Goal: Information Seeking & Learning: Find specific page/section

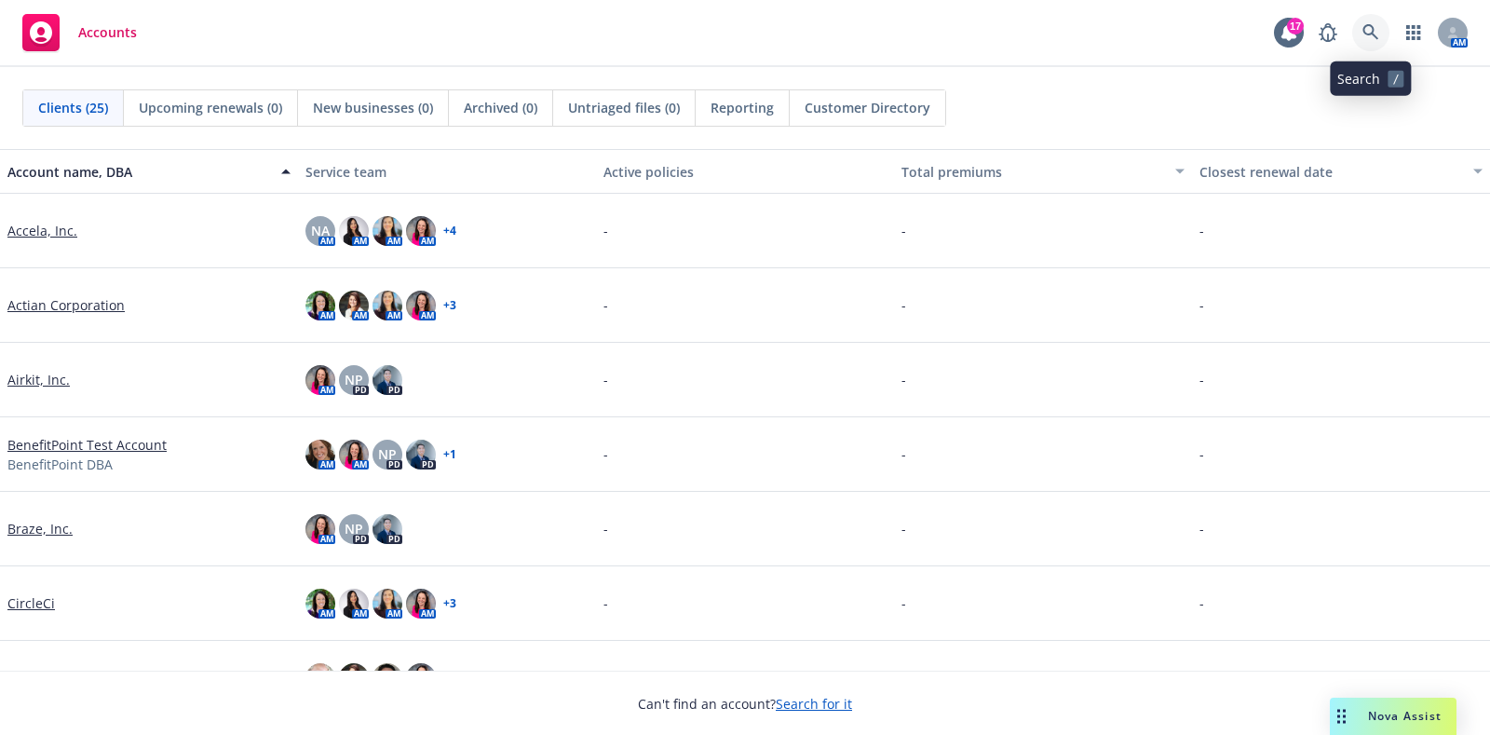
click at [1381, 28] on link at bounding box center [1371, 32] width 37 height 37
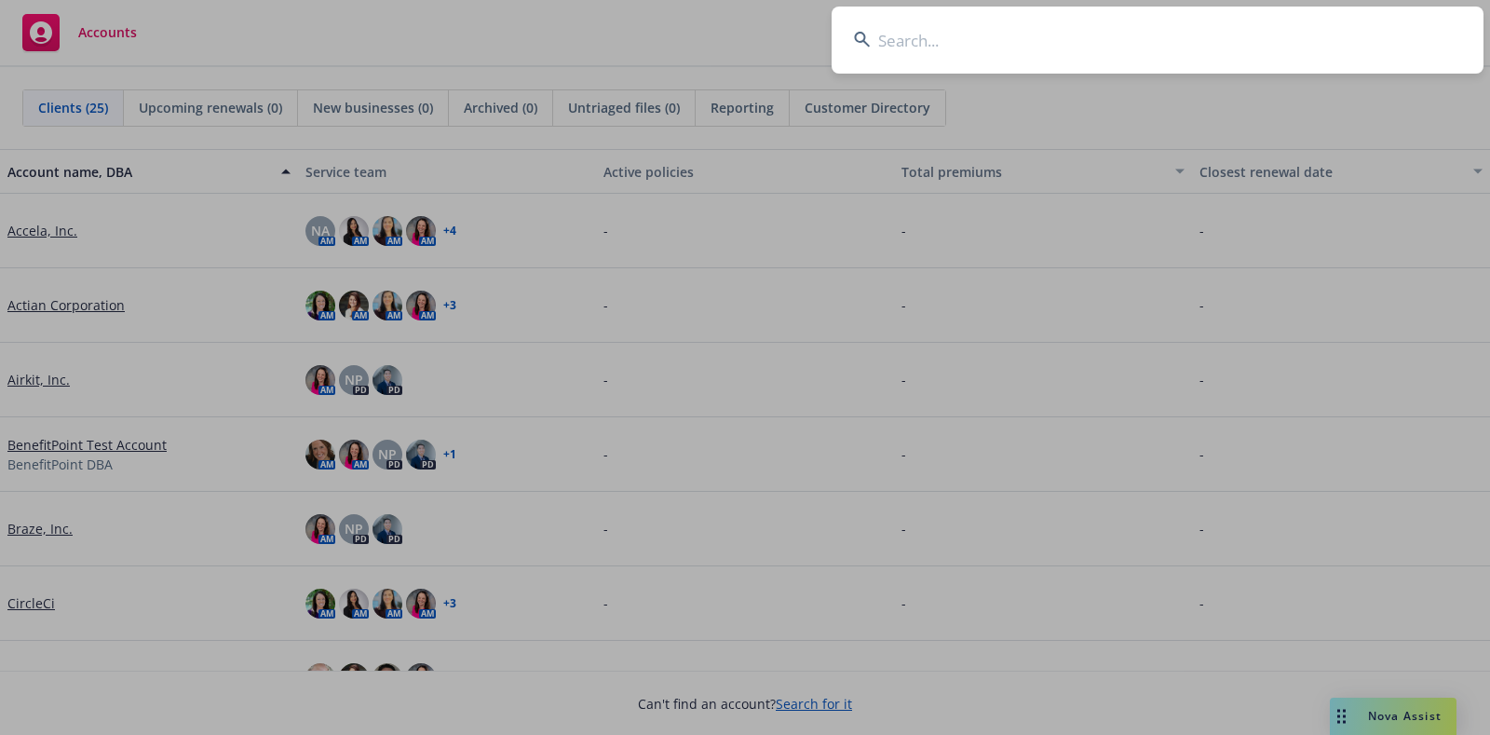
click at [1011, 48] on input at bounding box center [1158, 40] width 652 height 67
type input "willow innov"
